Goal: Find specific page/section: Find specific page/section

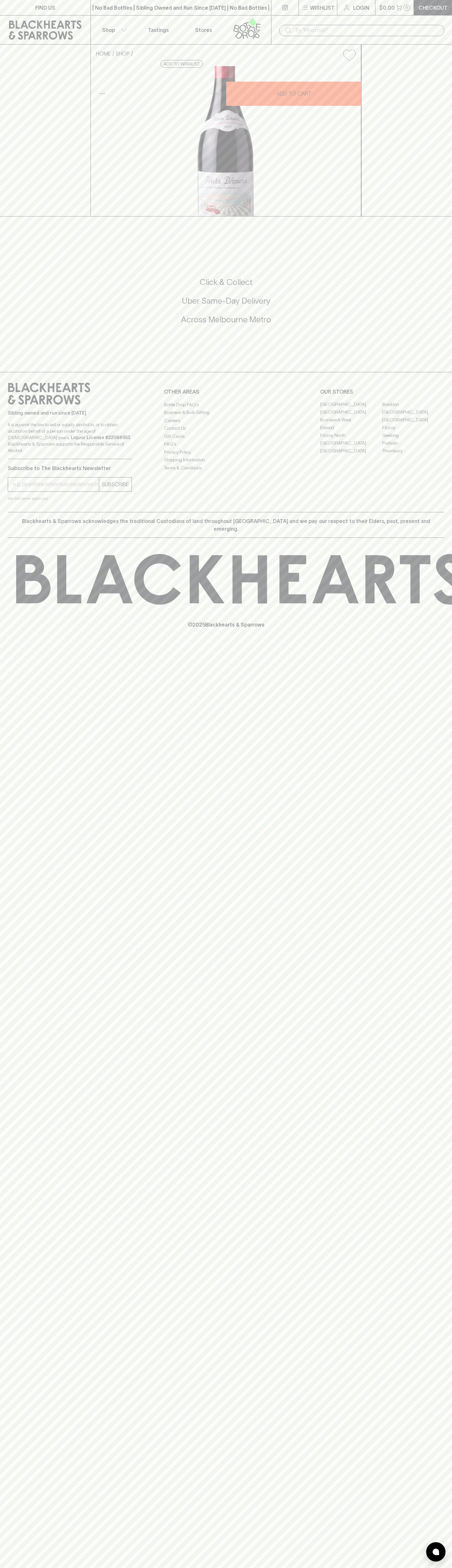
click at [56, 15] on link at bounding box center [45, 30] width 90 height 29
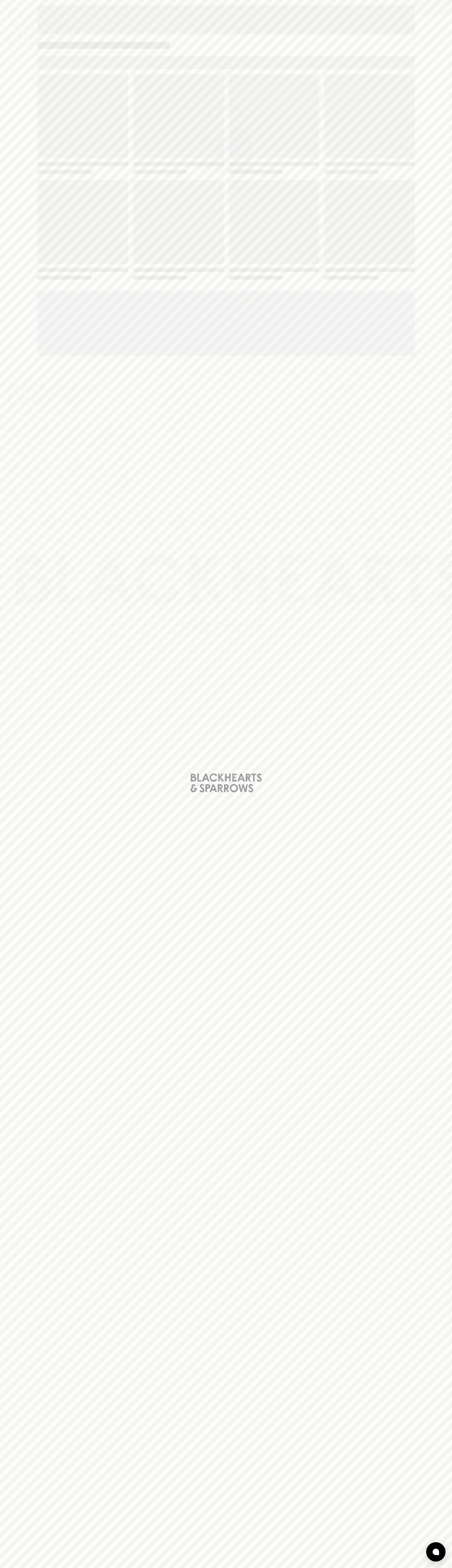
click at [428, 220] on div "Loading" at bounding box center [226, 784] width 452 height 1568
click at [77, 1567] on html "FIND US | No Bad Bottles | Sibling Owned and Run Since 2006 | No Bad Bottles | …" at bounding box center [226, 784] width 452 height 1568
click at [2, 58] on div "Loading" at bounding box center [226, 784] width 452 height 1568
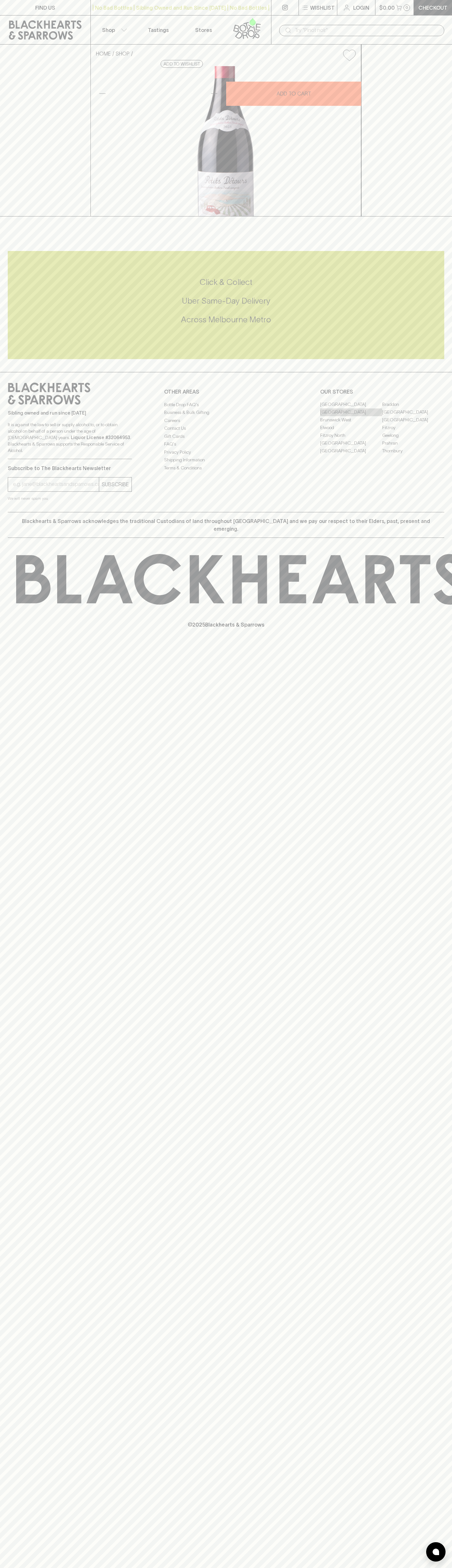
click at [351, 416] on link "[GEOGRAPHIC_DATA]" at bounding box center [351, 412] width 62 height 8
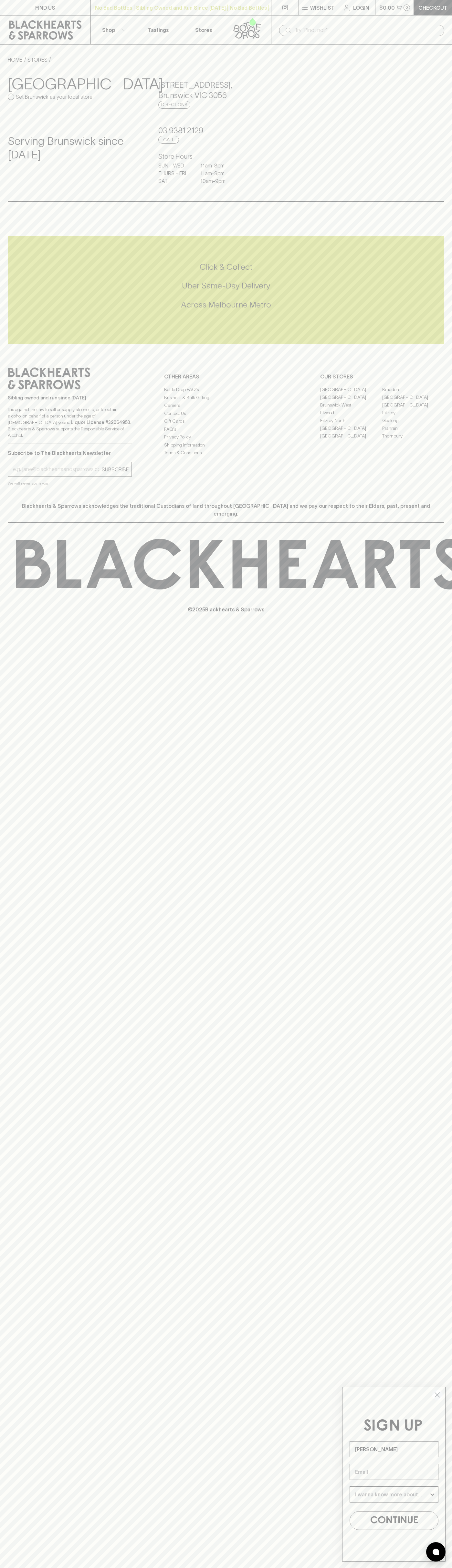
type input "John Smith"
